Goal: Transaction & Acquisition: Book appointment/travel/reservation

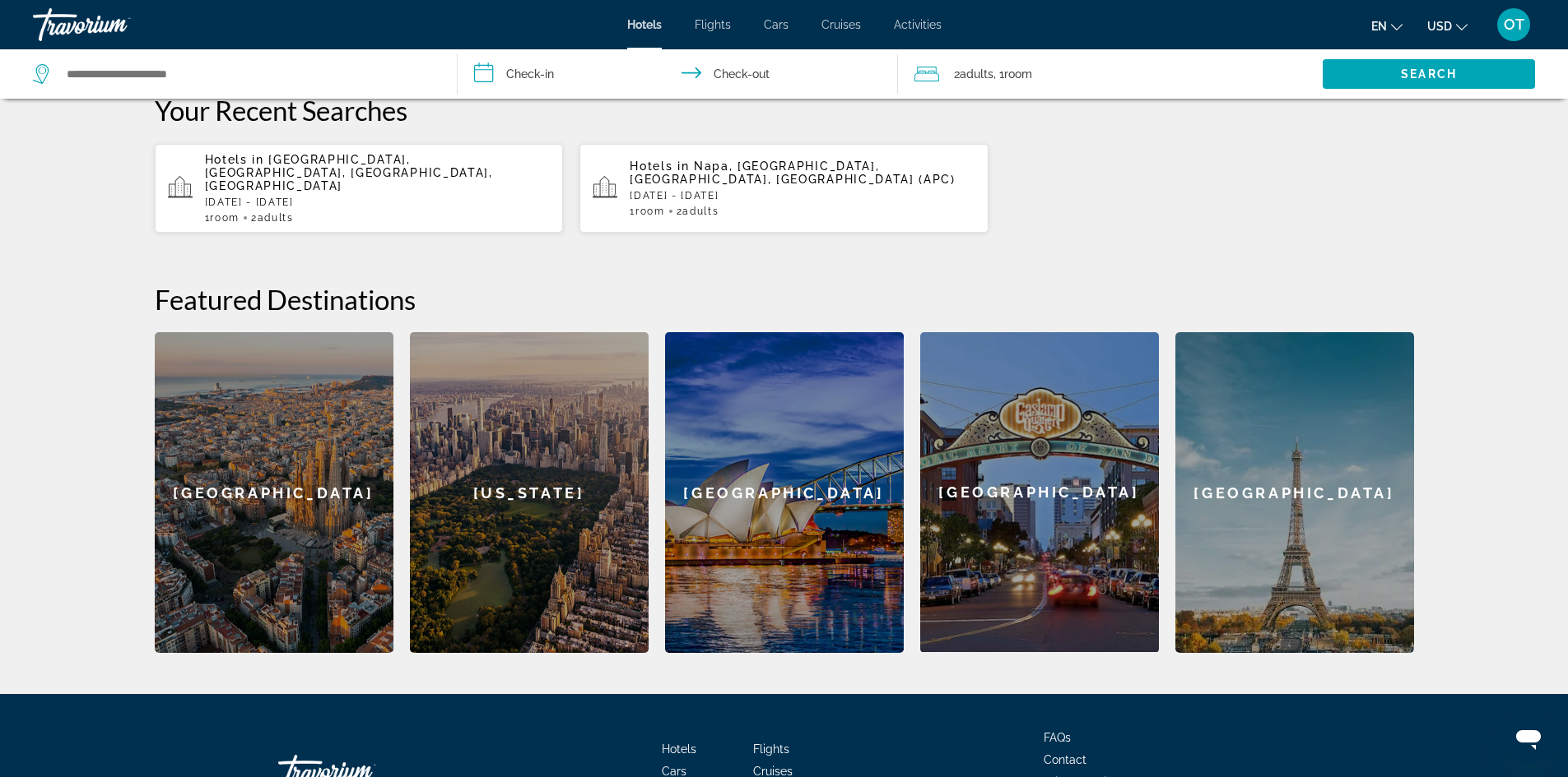
scroll to position [576, 0]
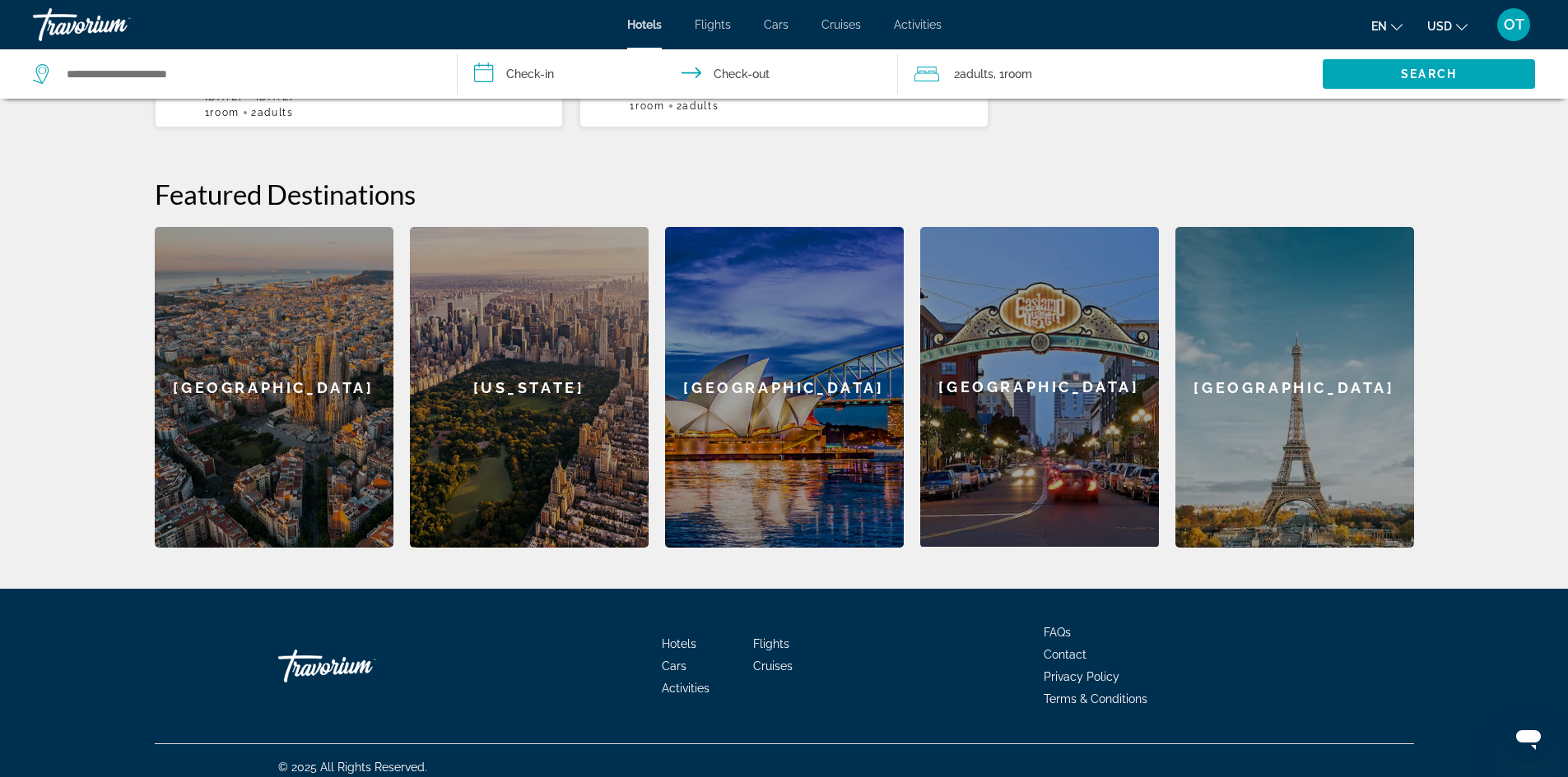
click at [686, 637] on span "Hotels" at bounding box center [679, 643] width 35 height 13
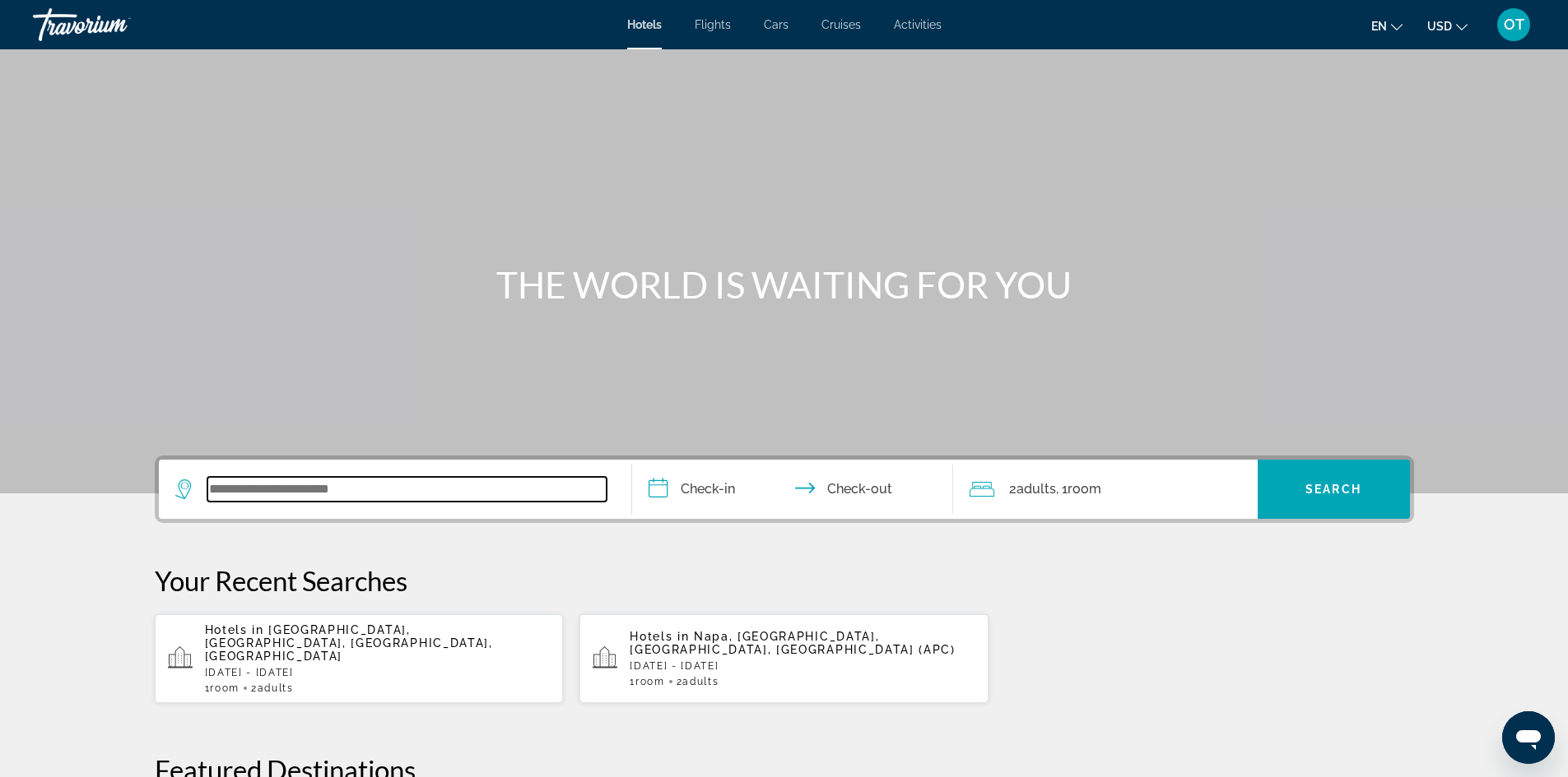
click at [344, 486] on input "Search widget" at bounding box center [407, 489] width 399 height 24
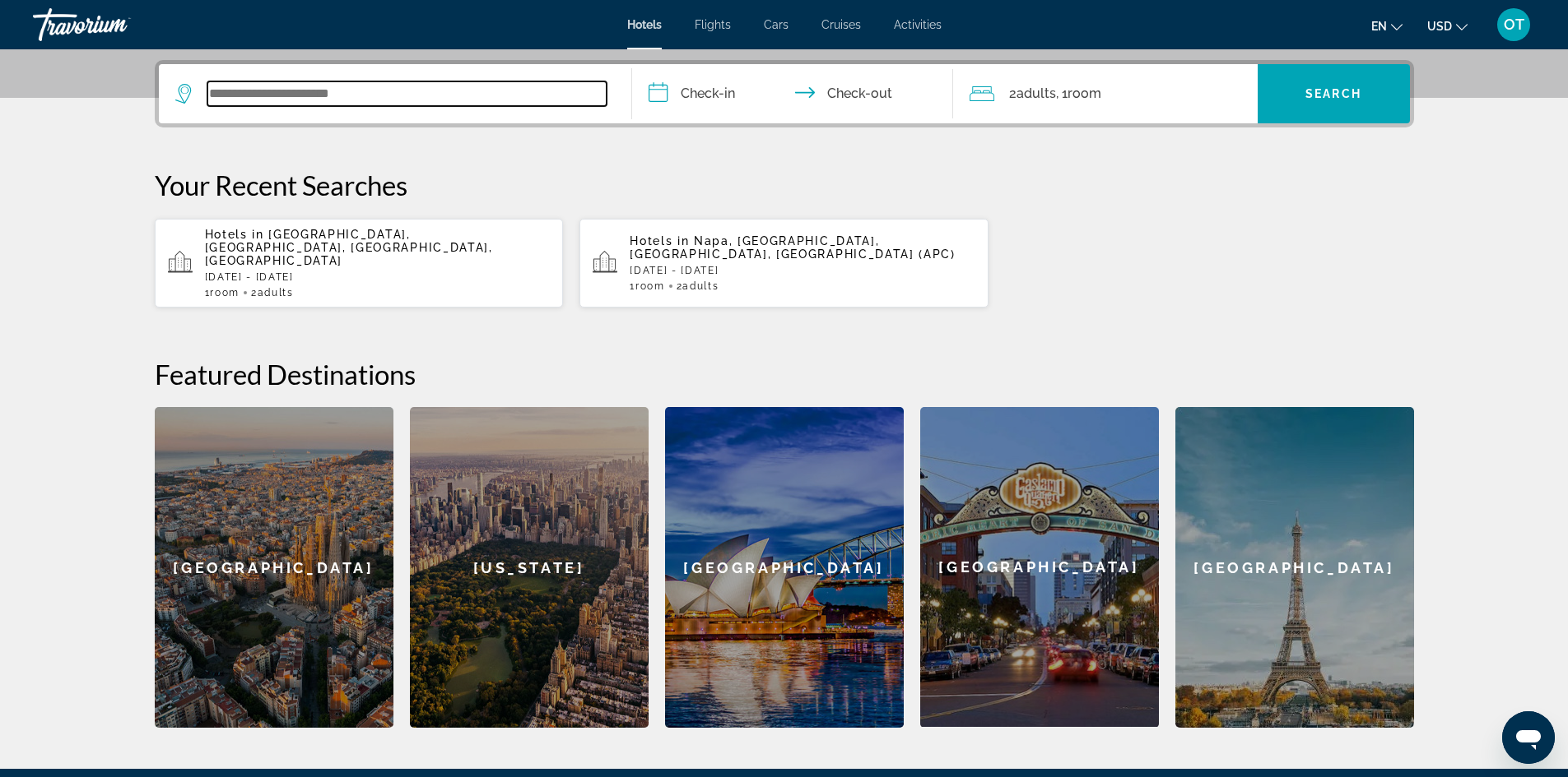
scroll to position [402, 0]
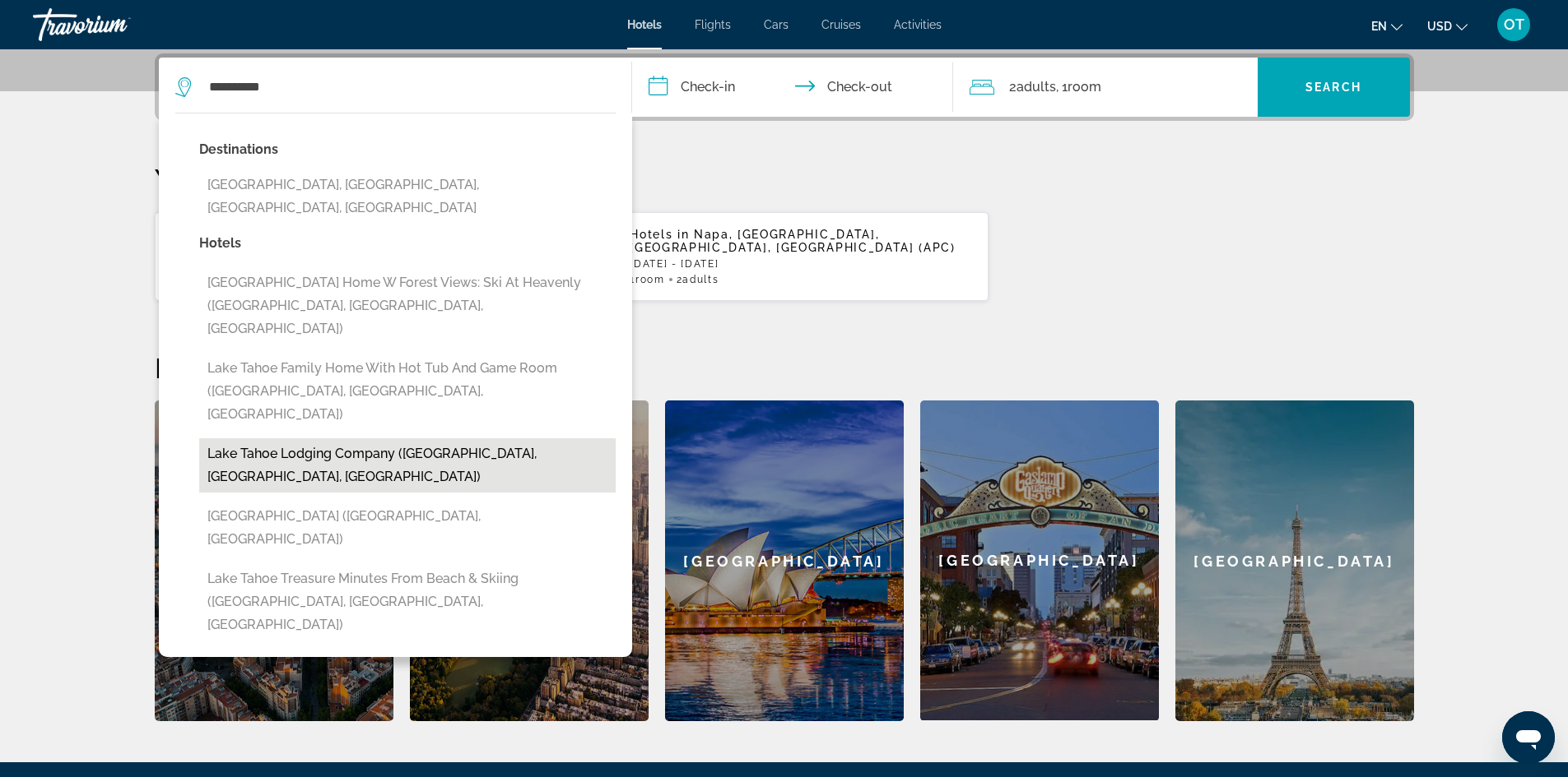
click at [384, 439] on button "Lake Tahoe Lodging Company ([GEOGRAPHIC_DATA], [GEOGRAPHIC_DATA], [GEOGRAPHIC_D…" at bounding box center [408, 466] width 417 height 55
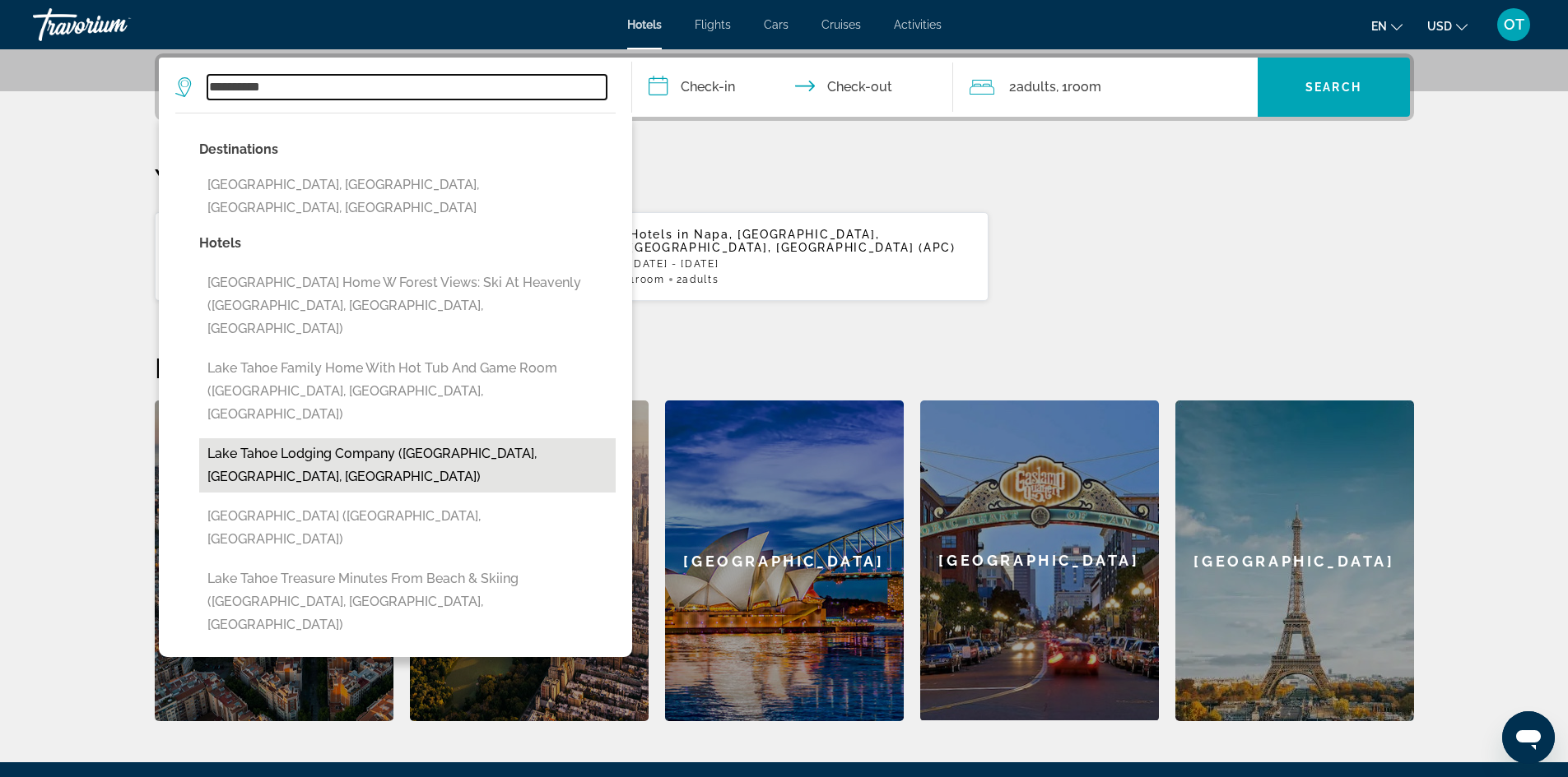
type input "**********"
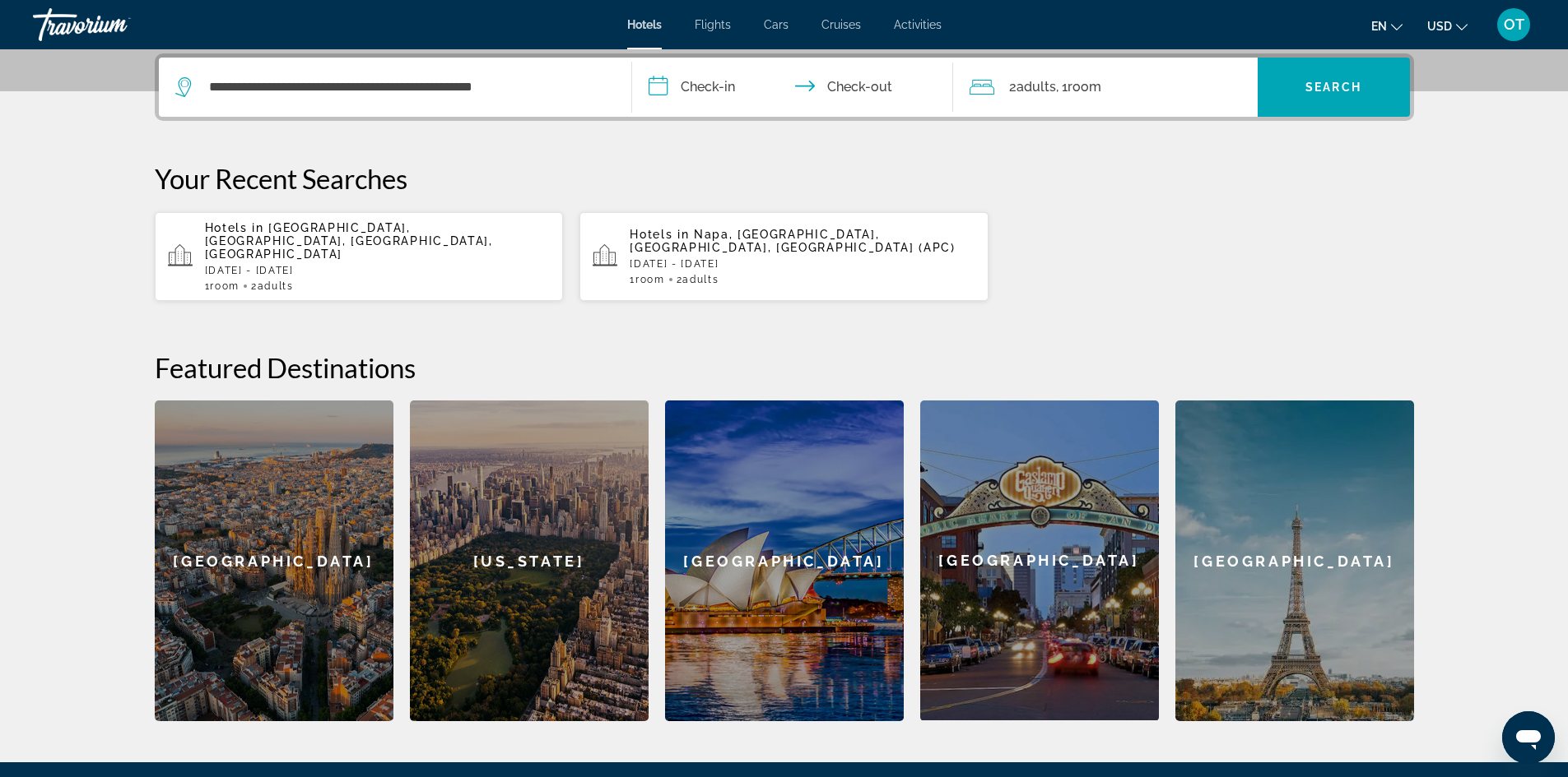
click at [298, 237] on p "Hotels in [GEOGRAPHIC_DATA], [GEOGRAPHIC_DATA], [GEOGRAPHIC_DATA], [GEOGRAPHIC_…" at bounding box center [377, 241] width 345 height 40
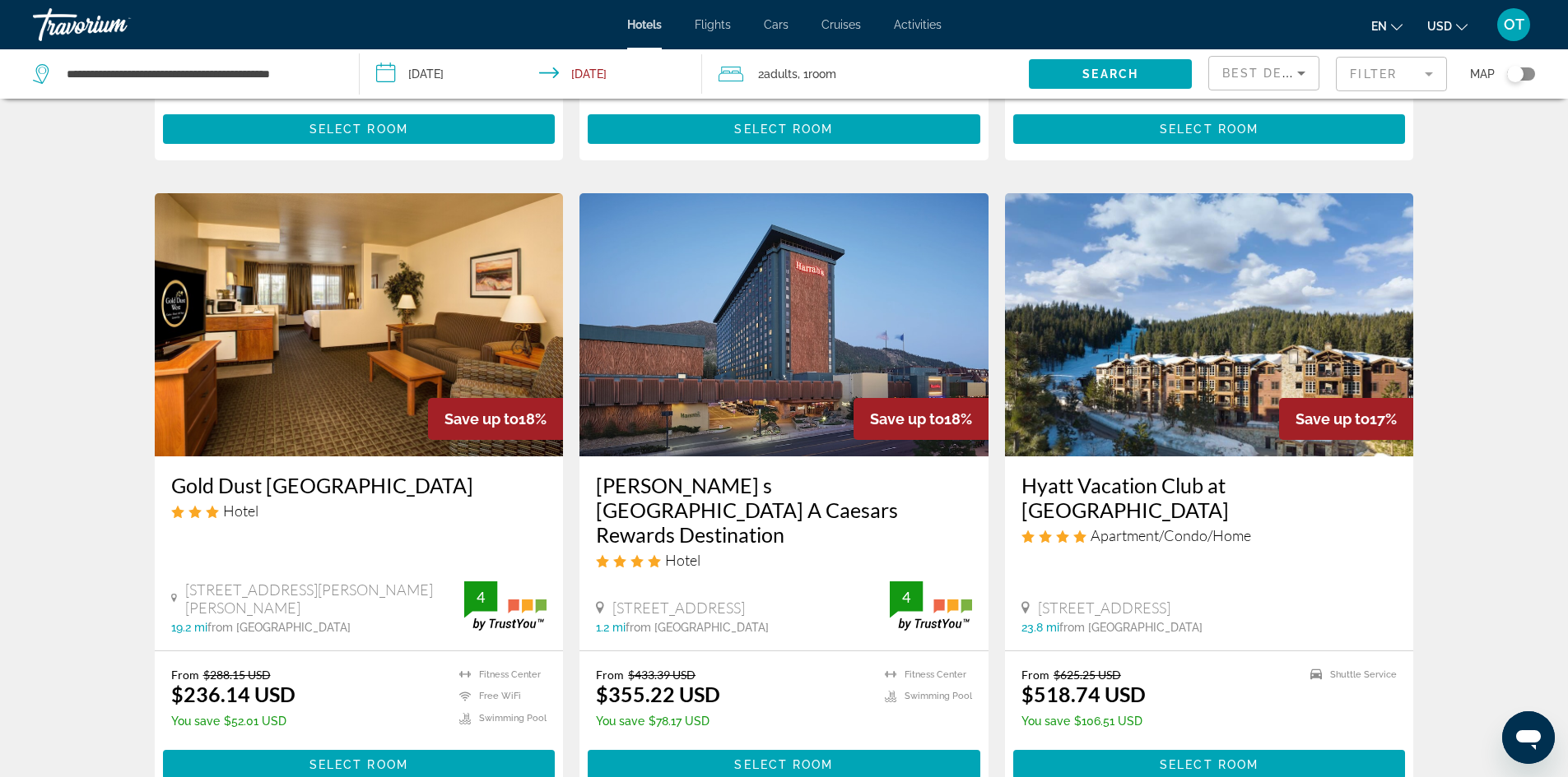
scroll to position [576, 0]
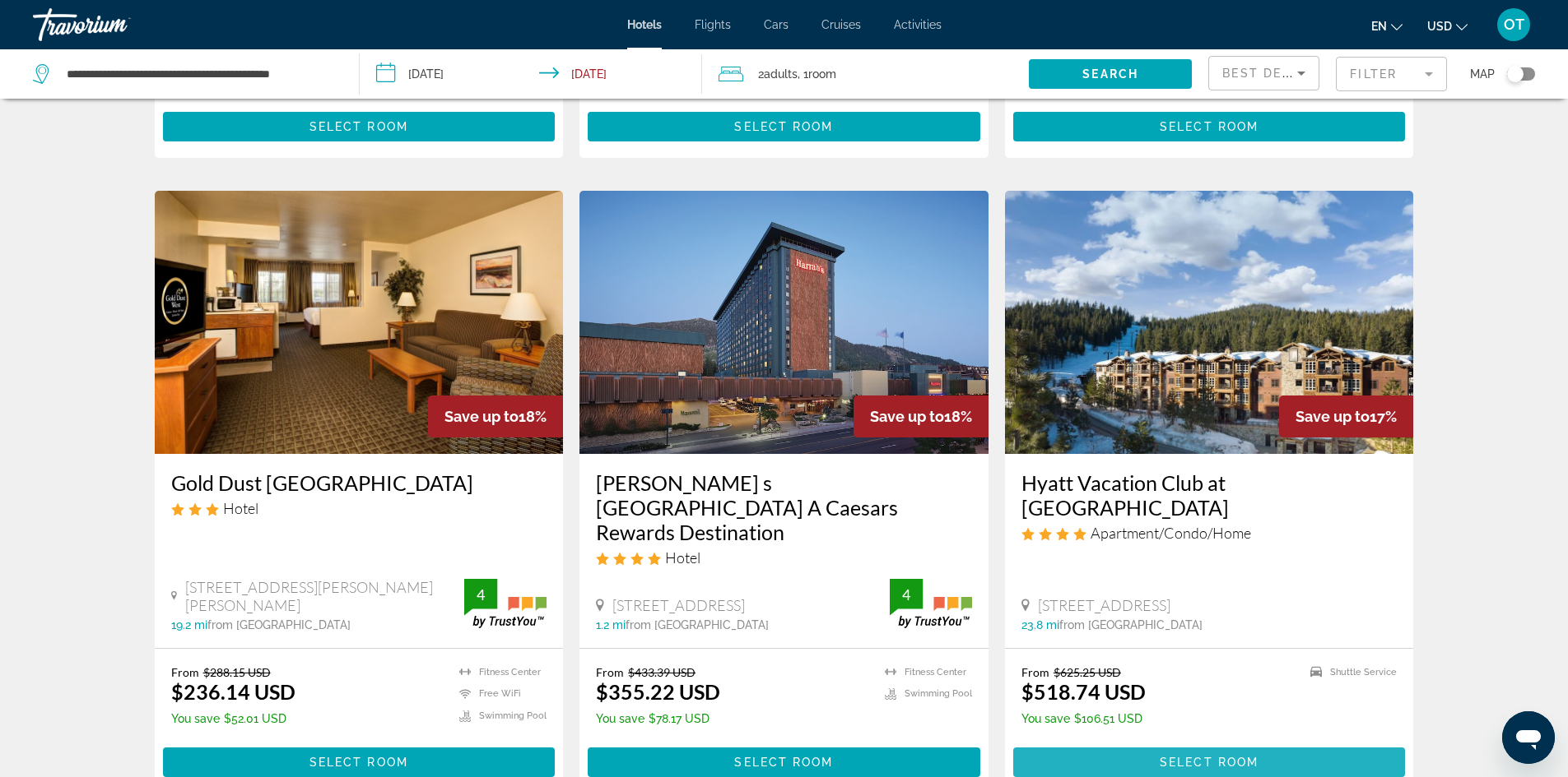
click at [1172, 744] on span "Main content" at bounding box center [1210, 763] width 392 height 40
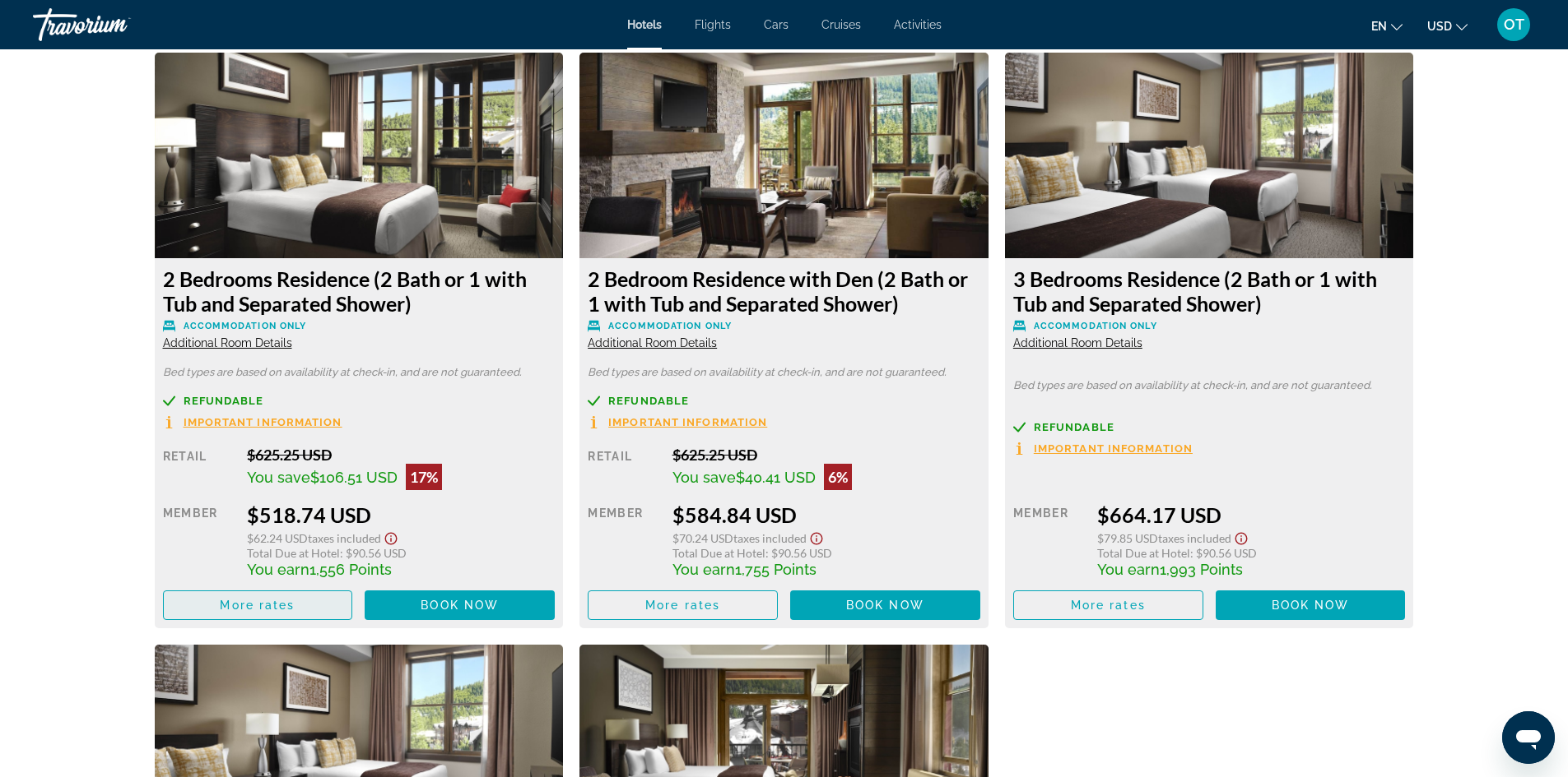
scroll to position [2194, 0]
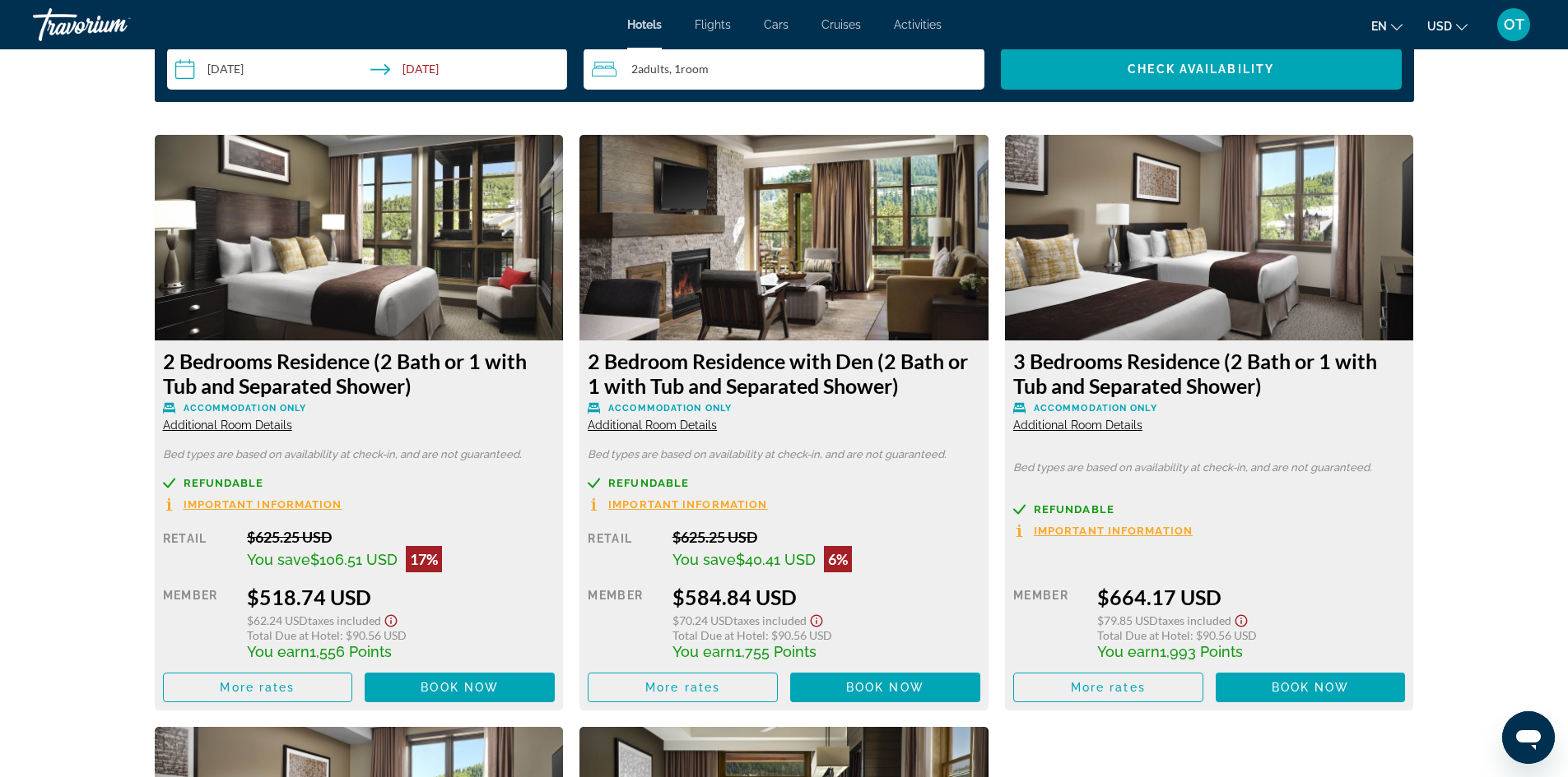
click at [212, 429] on span "Additional Room Details" at bounding box center [227, 425] width 129 height 13
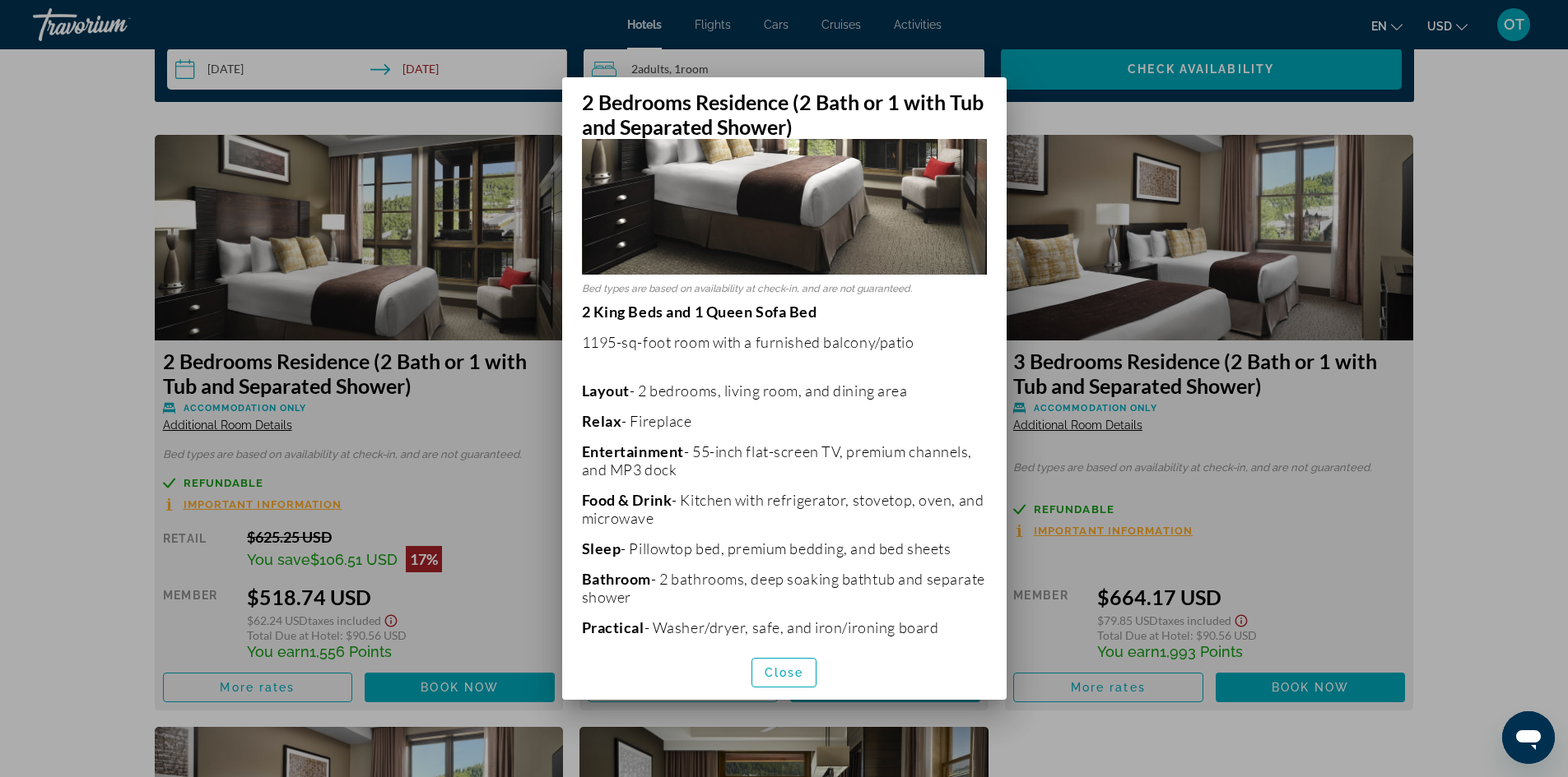
scroll to position [0, 0]
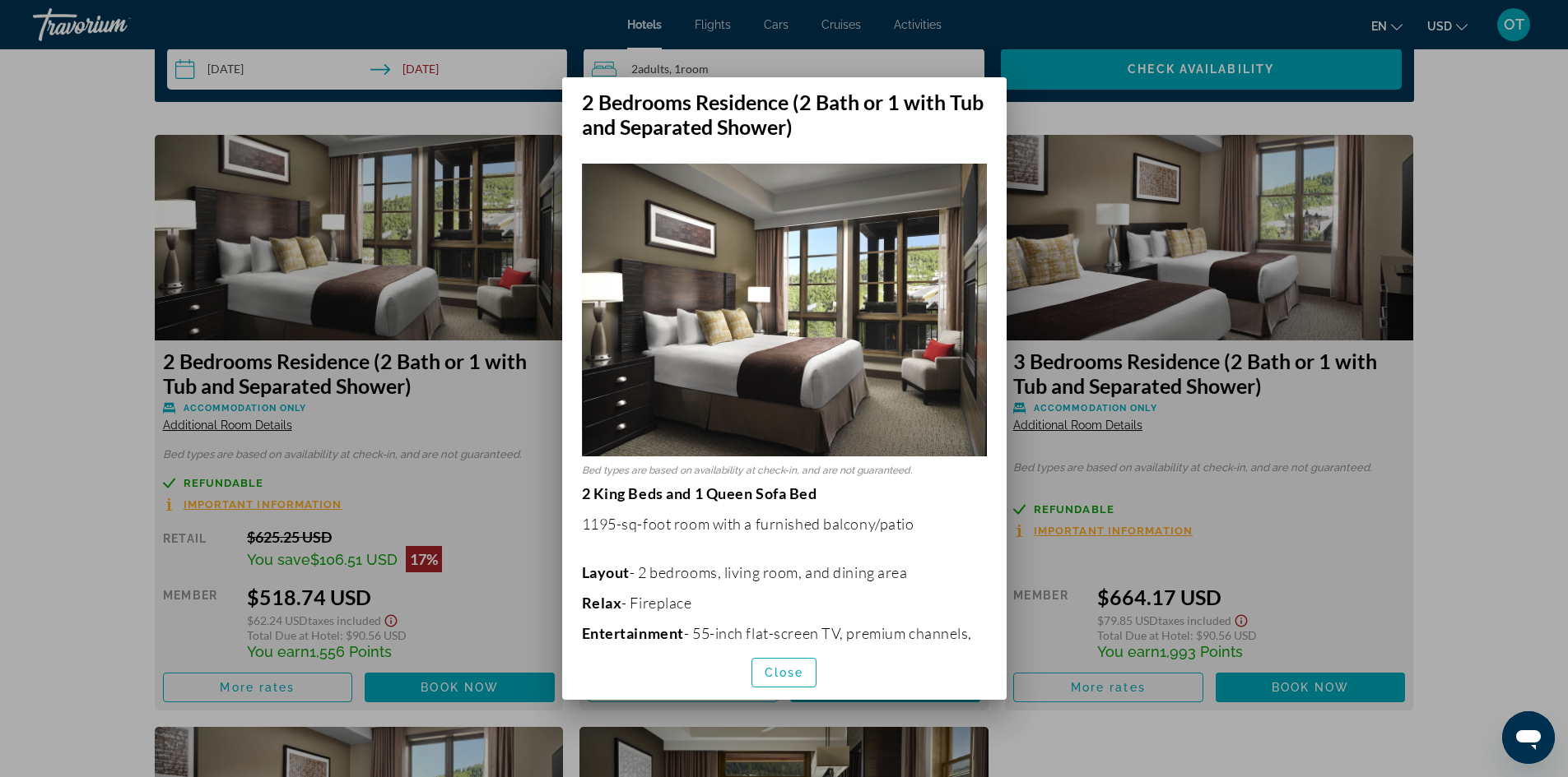
click at [514, 584] on div at bounding box center [784, 388] width 1568 height 777
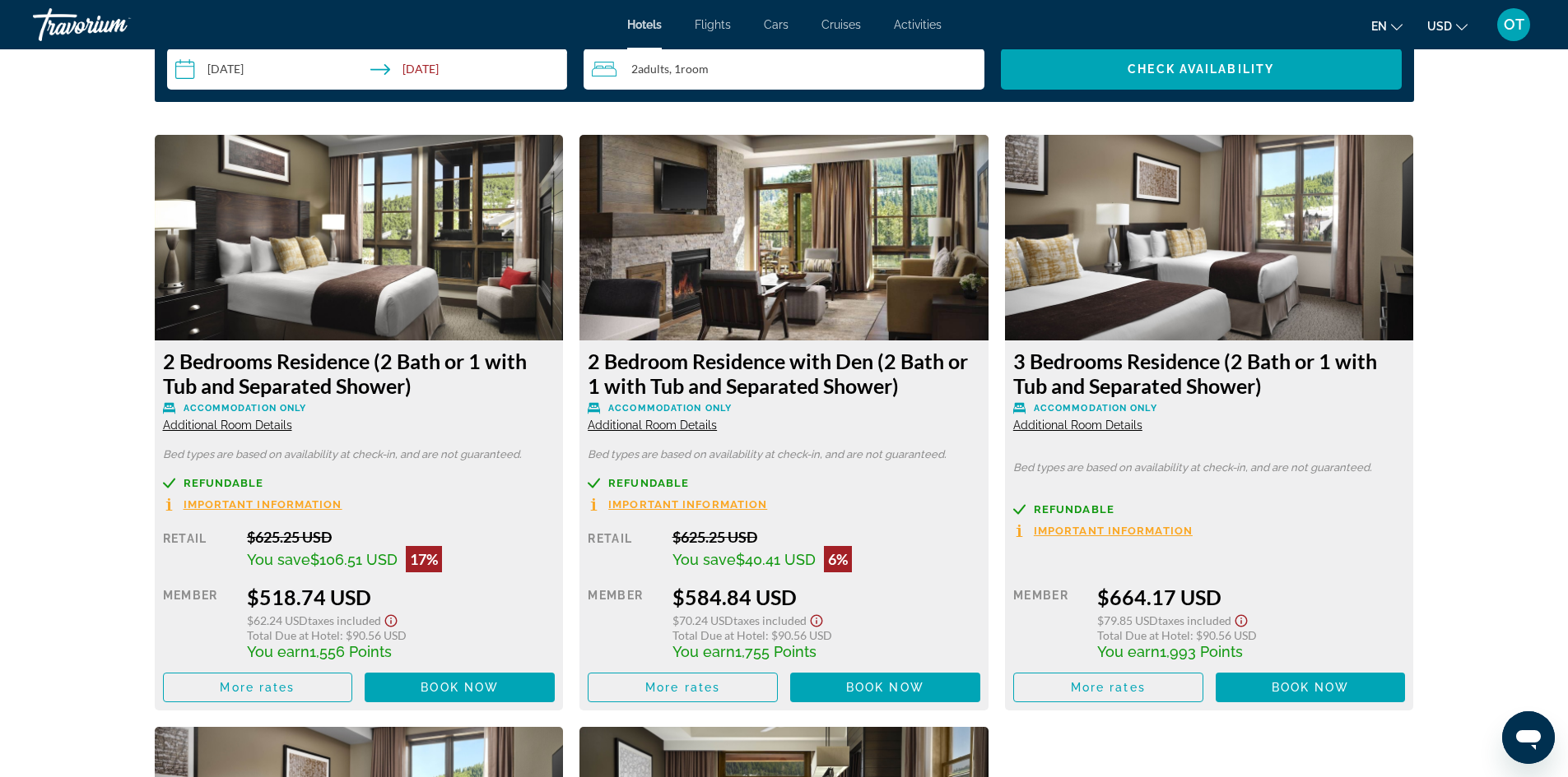
scroll to position [2194, 0]
